Goal: Task Accomplishment & Management: Use online tool/utility

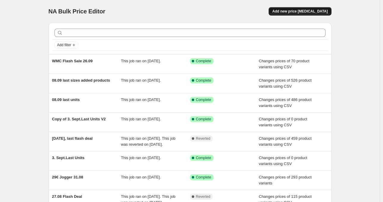
click at [310, 10] on span "Add new price change job" at bounding box center [299, 11] width 55 height 5
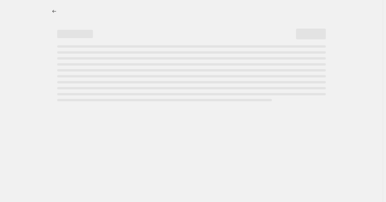
select select "percentage"
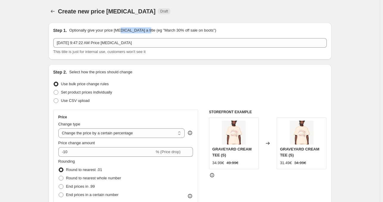
drag, startPoint x: 122, startPoint y: 28, endPoint x: 174, endPoint y: 31, distance: 52.5
click at [174, 31] on p "Optionally give your price change job a title (eg "March 30% off sale on boots")" at bounding box center [142, 30] width 147 height 6
click at [195, 33] on p "Optionally give your price change job a title (eg "March 30% off sale on boots")" at bounding box center [142, 30] width 147 height 6
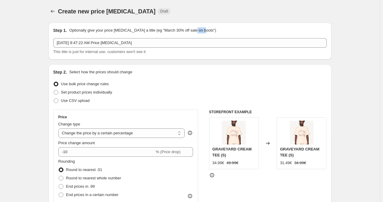
click at [195, 33] on p "Optionally give your price change job a title (eg "March 30% off sale on boots")" at bounding box center [142, 30] width 147 height 6
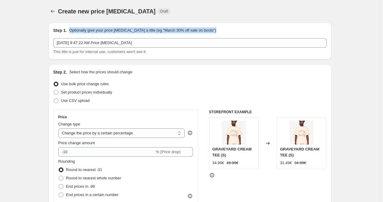
click at [195, 33] on p "Optionally give your price change job a title (eg "March 30% off sale on boots")" at bounding box center [142, 30] width 147 height 6
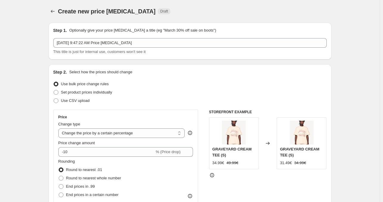
click at [190, 33] on div "Step 1. Optionally give your price change job a title (eg "March 30% off sale o…" at bounding box center [190, 40] width 274 height 27
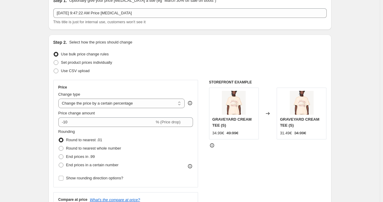
scroll to position [60, 0]
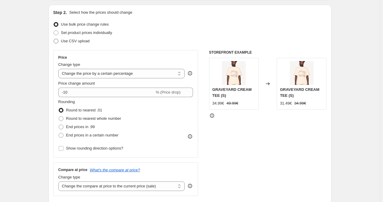
click at [83, 41] on span "Use CSV upload" at bounding box center [75, 41] width 29 height 4
click at [54, 39] on input "Use CSV upload" at bounding box center [54, 39] width 0 height 0
radio input "true"
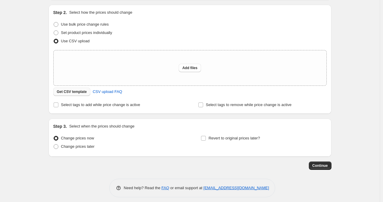
click at [75, 90] on span "Get CSV template" at bounding box center [72, 91] width 30 height 5
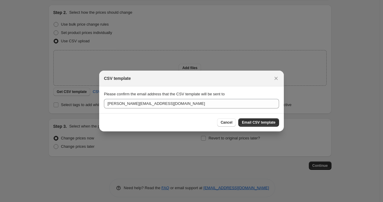
click at [217, 94] on span "Please confirm the email address that the CSV template will be sent to" at bounding box center [164, 94] width 121 height 4
click at [214, 94] on span "Please confirm the email address that the CSV template will be sent to" at bounding box center [164, 94] width 121 height 4
click at [218, 93] on span "Please confirm the email address that the CSV template will be sent to" at bounding box center [164, 94] width 121 height 4
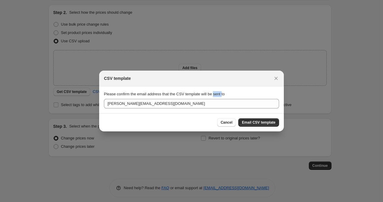
click at [218, 93] on span "Please confirm the email address that the CSV template will be sent to" at bounding box center [164, 94] width 121 height 4
click at [246, 95] on div "Please confirm the email address that the CSV template will be sent to" at bounding box center [191, 94] width 175 height 6
click at [279, 104] on div ":r2a:" at bounding box center [279, 104] width 0 height 0
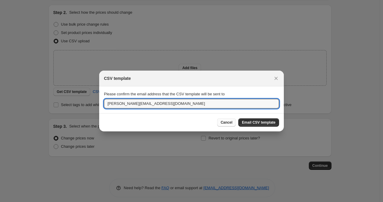
click at [223, 120] on button "Cancel" at bounding box center [226, 122] width 19 height 8
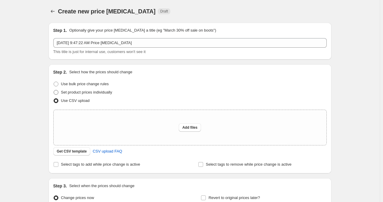
click at [89, 94] on span "Set product prices individually" at bounding box center [86, 92] width 51 height 4
click at [54, 90] on input "Set product prices individually" at bounding box center [54, 90] width 0 height 0
radio input "true"
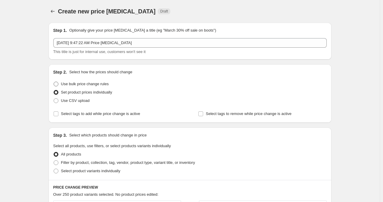
click at [89, 85] on span "Use bulk price change rules" at bounding box center [85, 84] width 48 height 4
click at [54, 82] on input "Use bulk price change rules" at bounding box center [54, 82] width 0 height 0
radio input "true"
select select "percentage"
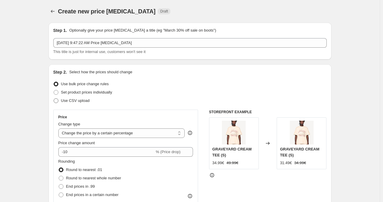
drag, startPoint x: 82, startPoint y: 99, endPoint x: 71, endPoint y: 99, distance: 10.4
click at [71, 99] on span "Use CSV upload" at bounding box center [75, 100] width 29 height 4
click at [54, 99] on input "Use CSV upload" at bounding box center [54, 98] width 0 height 0
radio input "true"
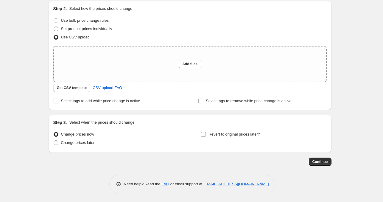
scroll to position [64, 0]
click at [77, 86] on span "Get CSV template" at bounding box center [72, 87] width 30 height 5
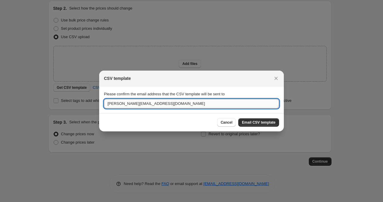
click at [125, 103] on input "julian@moremoneymorelove.de" at bounding box center [191, 104] width 175 height 10
click at [113, 104] on input "julian@moremoneymorelove.de" at bounding box center [191, 104] width 175 height 10
click at [115, 104] on input "julian@moremoneymorelove.de" at bounding box center [191, 104] width 175 height 10
drag, startPoint x: 116, startPoint y: 104, endPoint x: 84, endPoint y: 103, distance: 31.3
click at [84, 202] on div "CSV template Please confirm the email address that the CSV template will be sen…" at bounding box center [191, 202] width 383 height 0
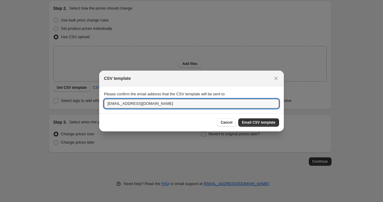
type input "adis@moremoneymorelove.de"
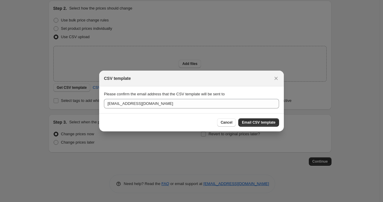
click at [193, 122] on div "Cancel Email CSV template" at bounding box center [191, 122] width 175 height 8
click at [245, 123] on span "Email CSV template" at bounding box center [259, 122] width 34 height 5
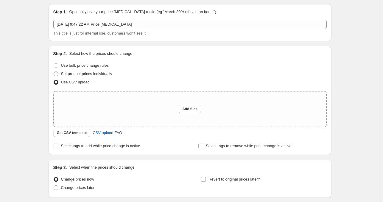
scroll to position [0, 0]
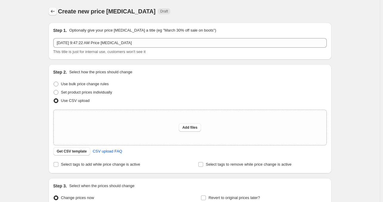
click at [52, 10] on icon "Price change jobs" at bounding box center [53, 11] width 6 height 6
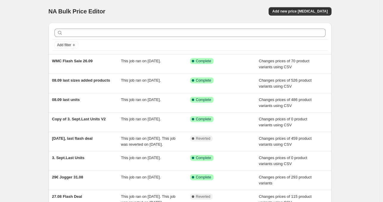
click at [42, 98] on div "NA Bulk Price Editor. This page is ready NA Bulk Price Editor Add new price cha…" at bounding box center [190, 153] width 380 height 307
click at [345, 57] on div "NA Bulk Price Editor. This page is ready NA Bulk Price Editor Add new price cha…" at bounding box center [190, 153] width 380 height 307
